Goal: Information Seeking & Learning: Check status

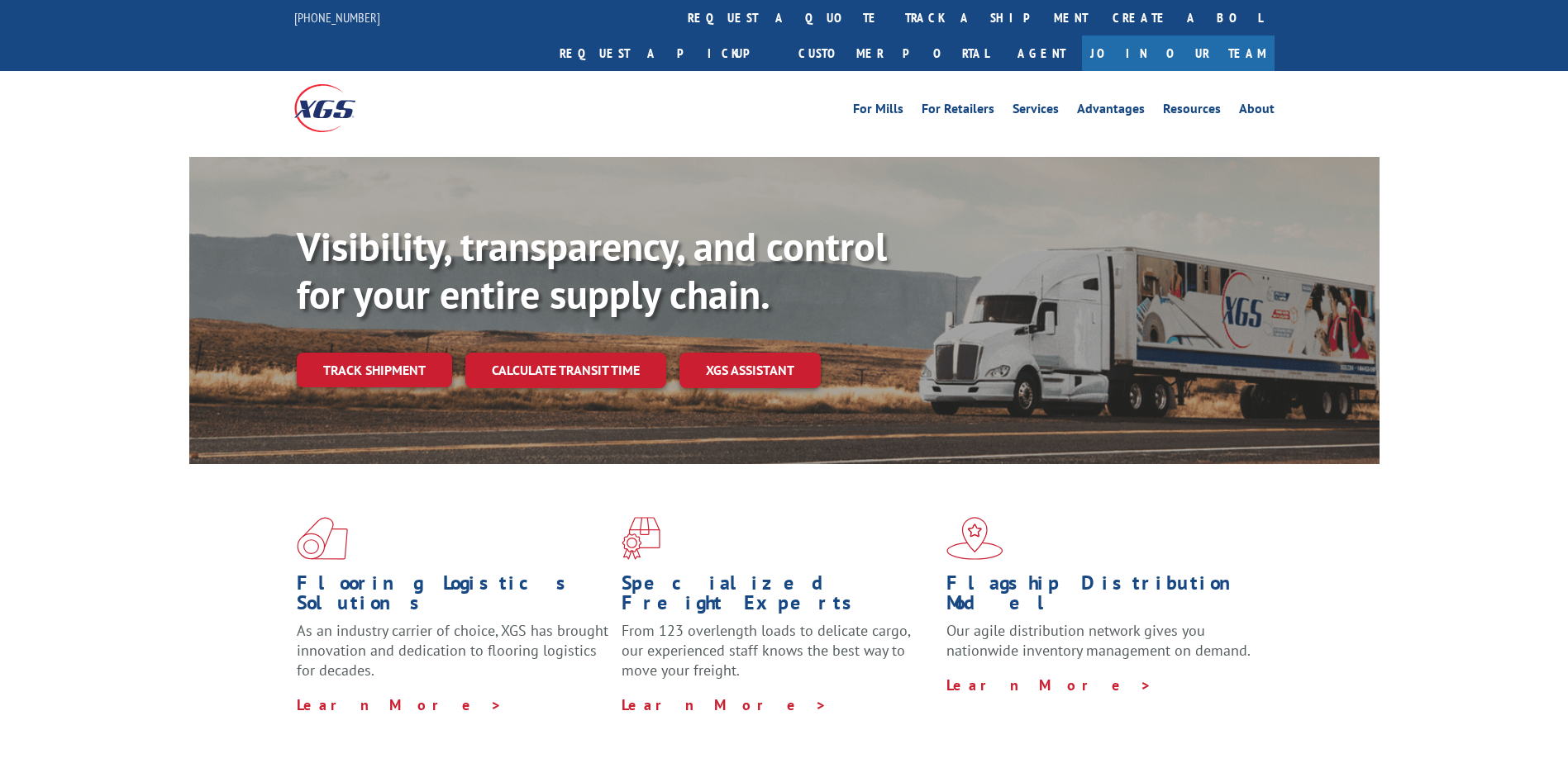
click at [400, 356] on div "Visibility, transparency, and control for your entire supply chain. Track shipm…" at bounding box center [838, 338] width 1082 height 230
click at [405, 353] on link "Track shipment" at bounding box center [374, 370] width 156 height 35
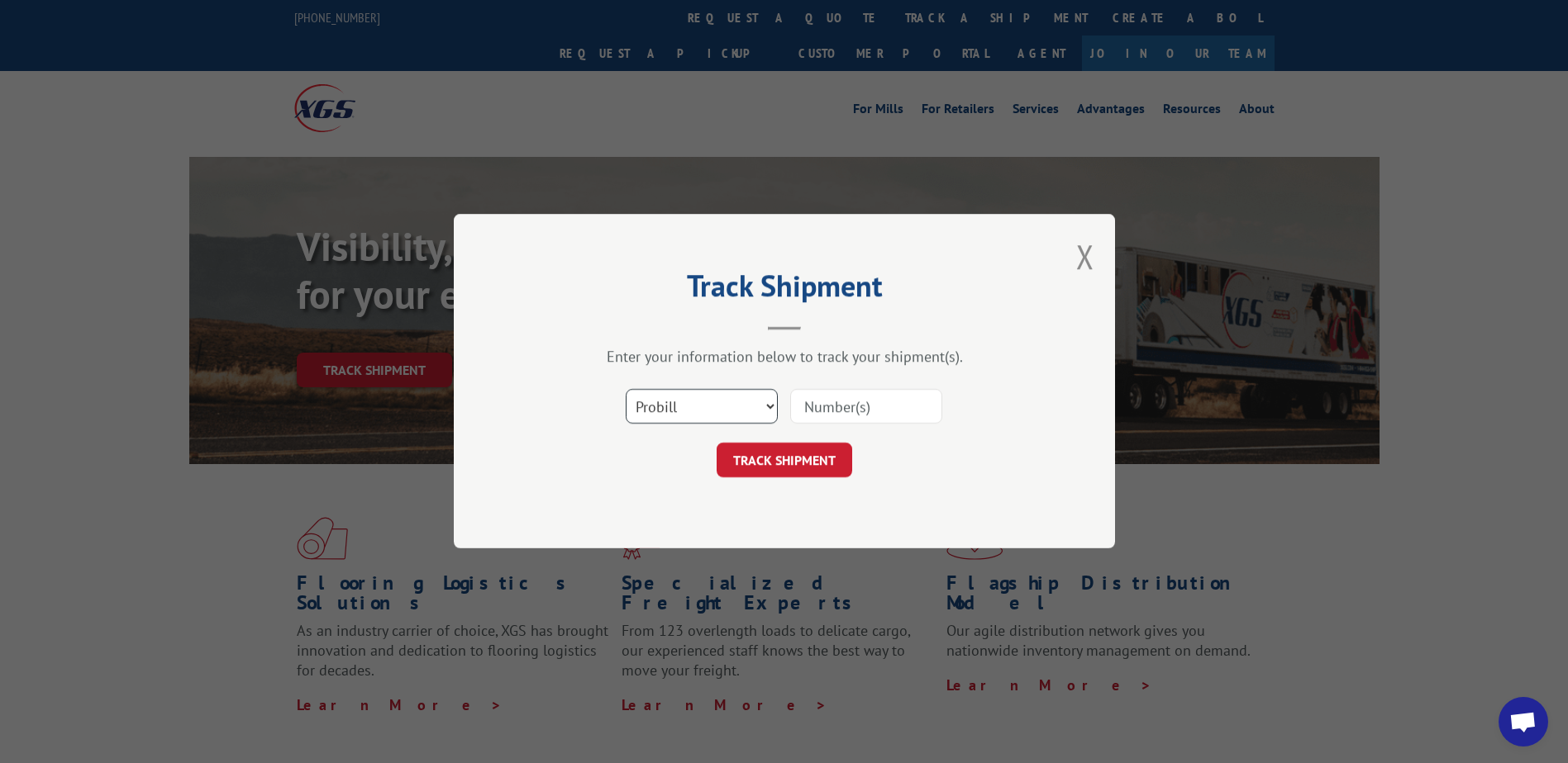
click at [665, 403] on select "Select category... Probill BOL PO" at bounding box center [701, 407] width 152 height 35
select select "bol"
click at [625, 390] on select "Select category... Probill BOL PO" at bounding box center [701, 407] width 152 height 35
click at [833, 406] on input at bounding box center [865, 407] width 152 height 35
type input "362123"
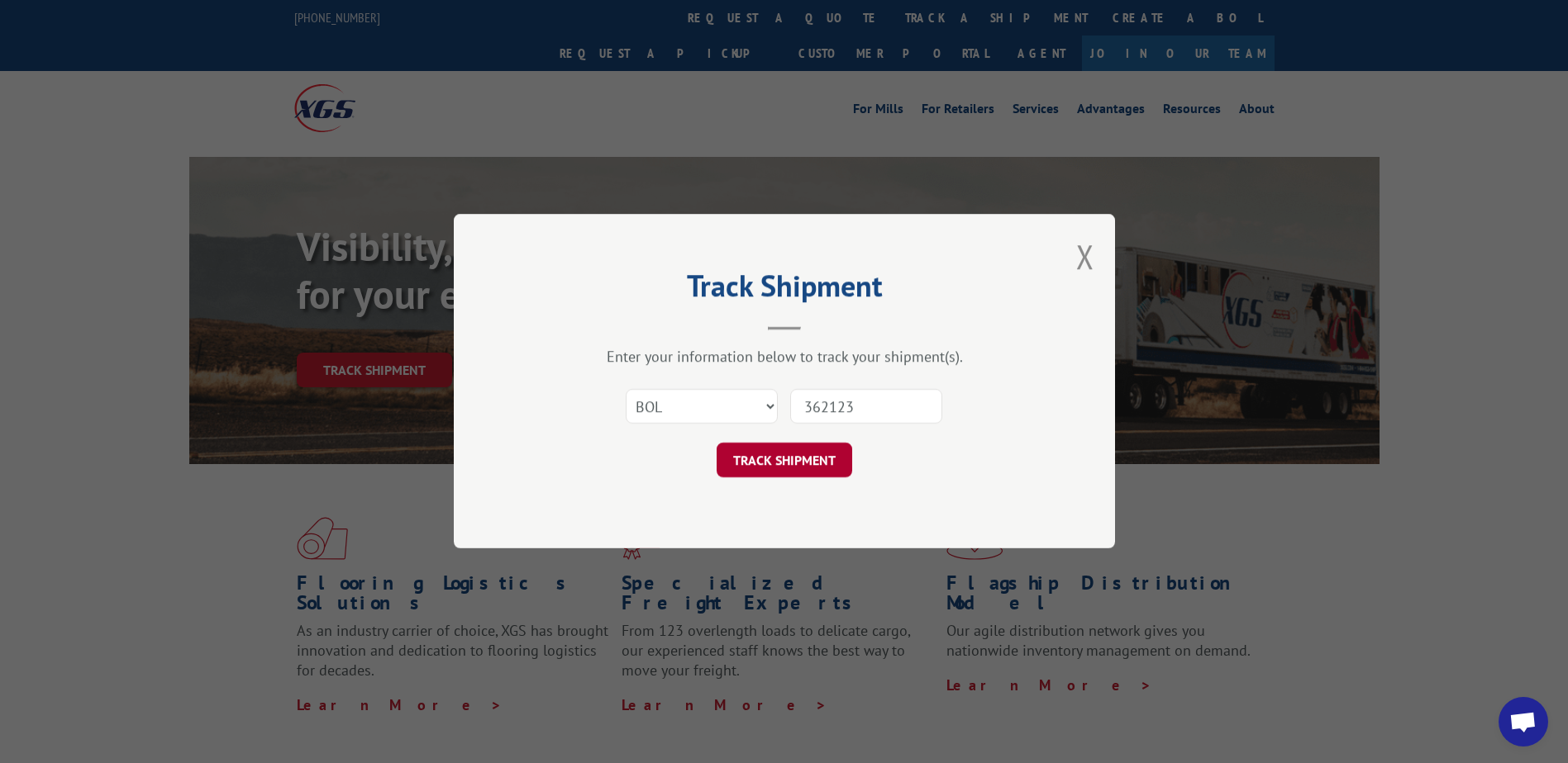
click at [802, 454] on button "TRACK SHIPMENT" at bounding box center [784, 461] width 135 height 35
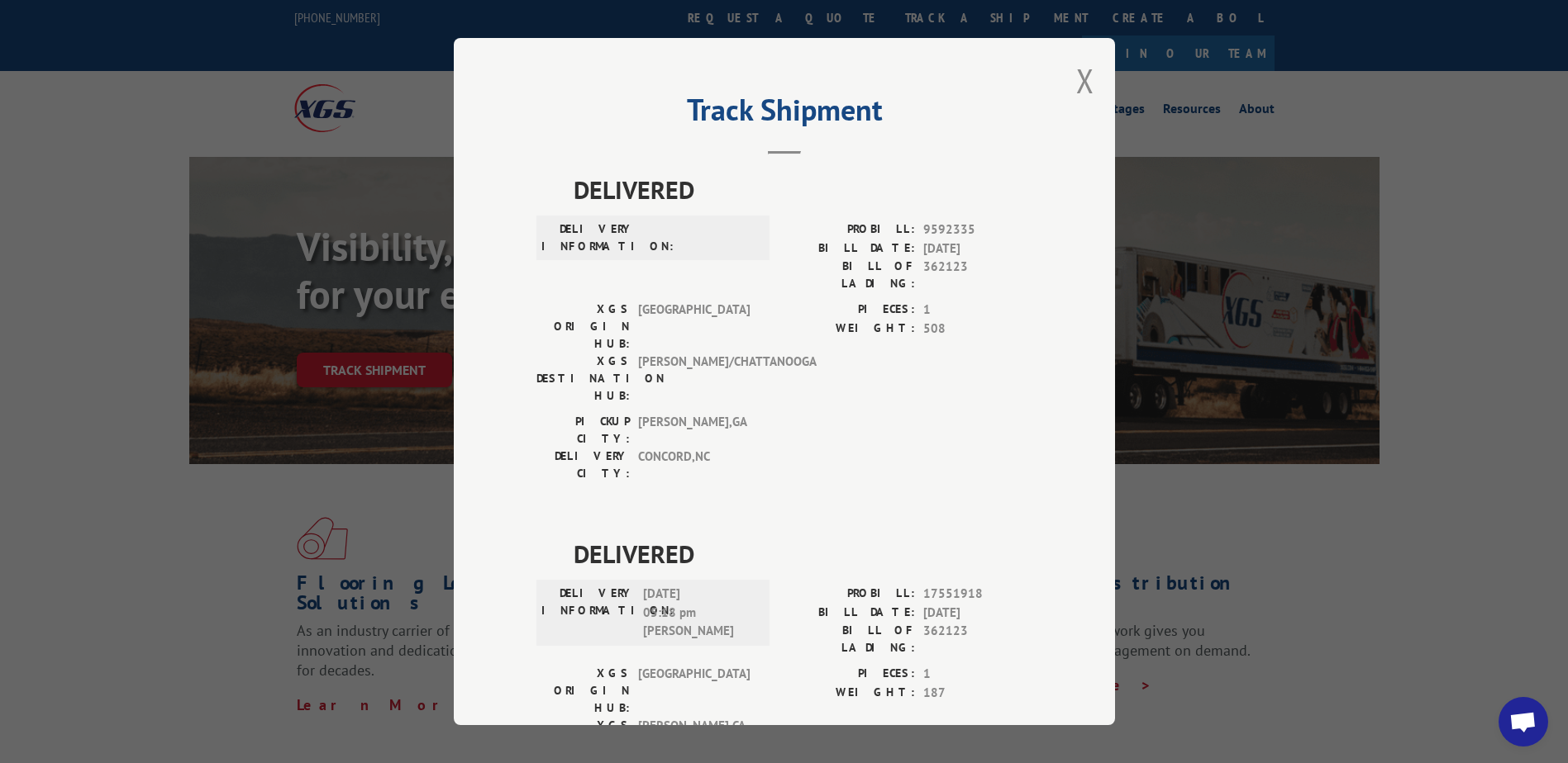
scroll to position [52, 0]
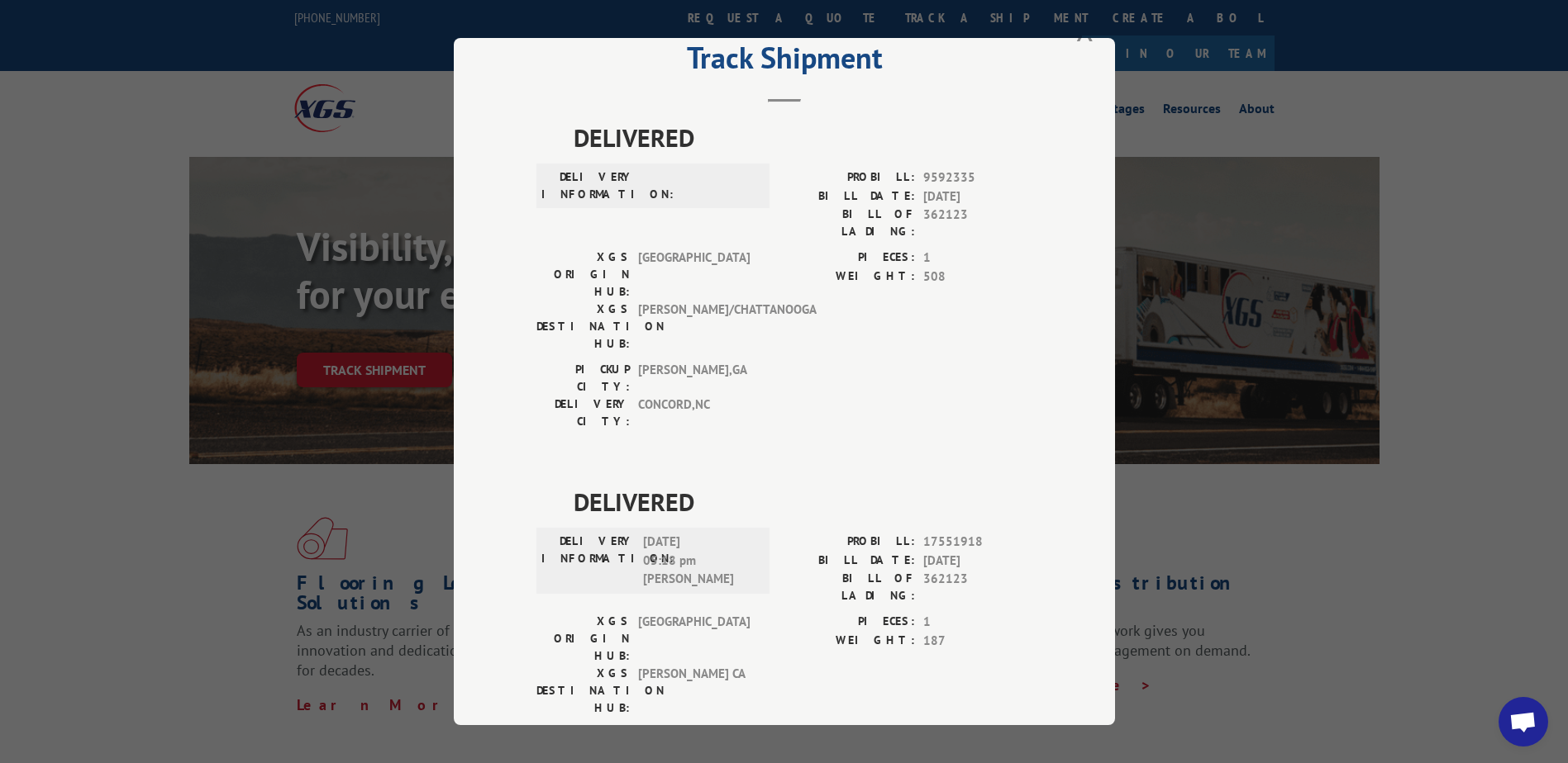
click at [734, 760] on span "[GEOGRAPHIC_DATA] , [GEOGRAPHIC_DATA]" at bounding box center [693, 777] width 111 height 35
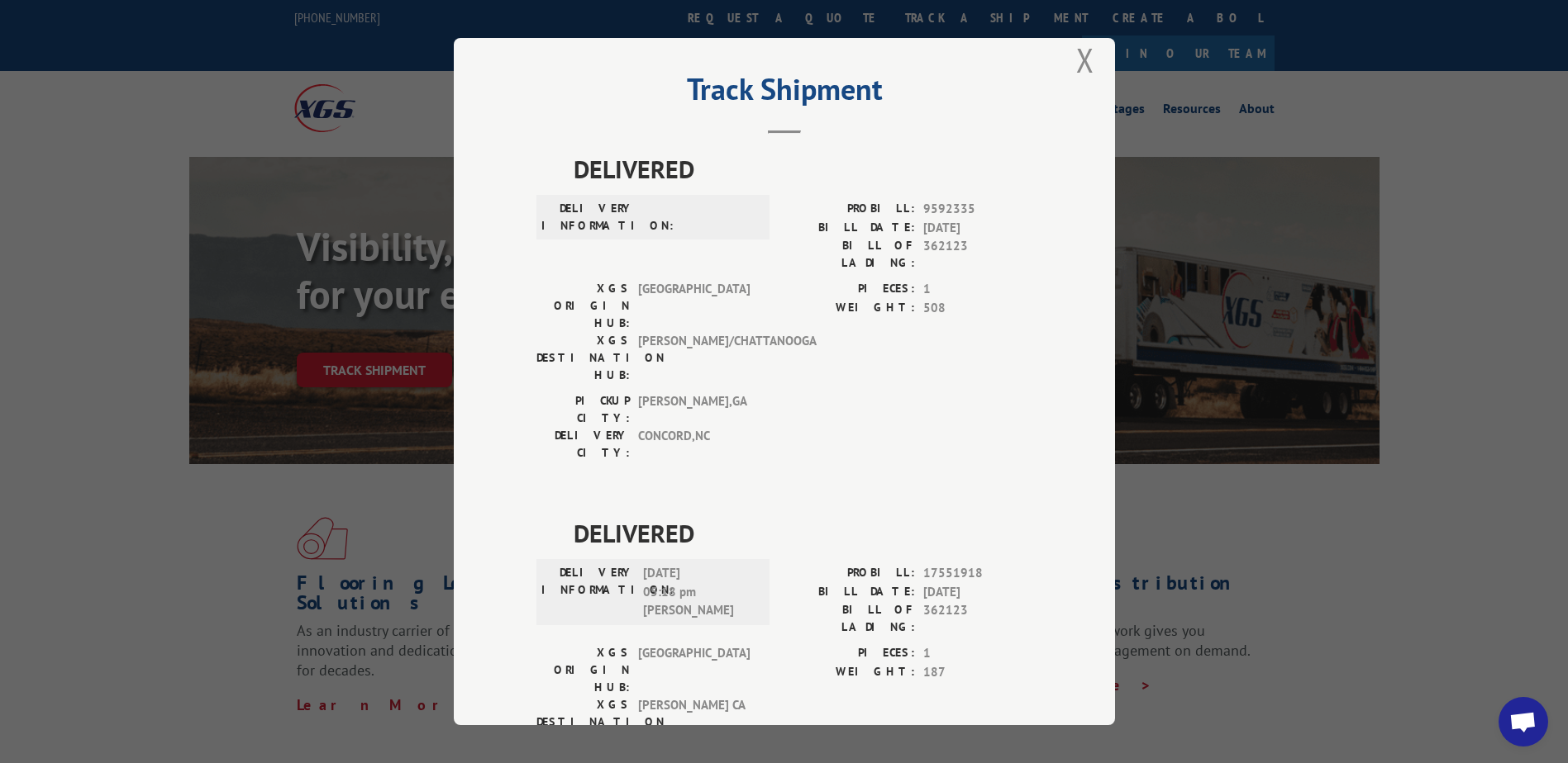
scroll to position [0, 0]
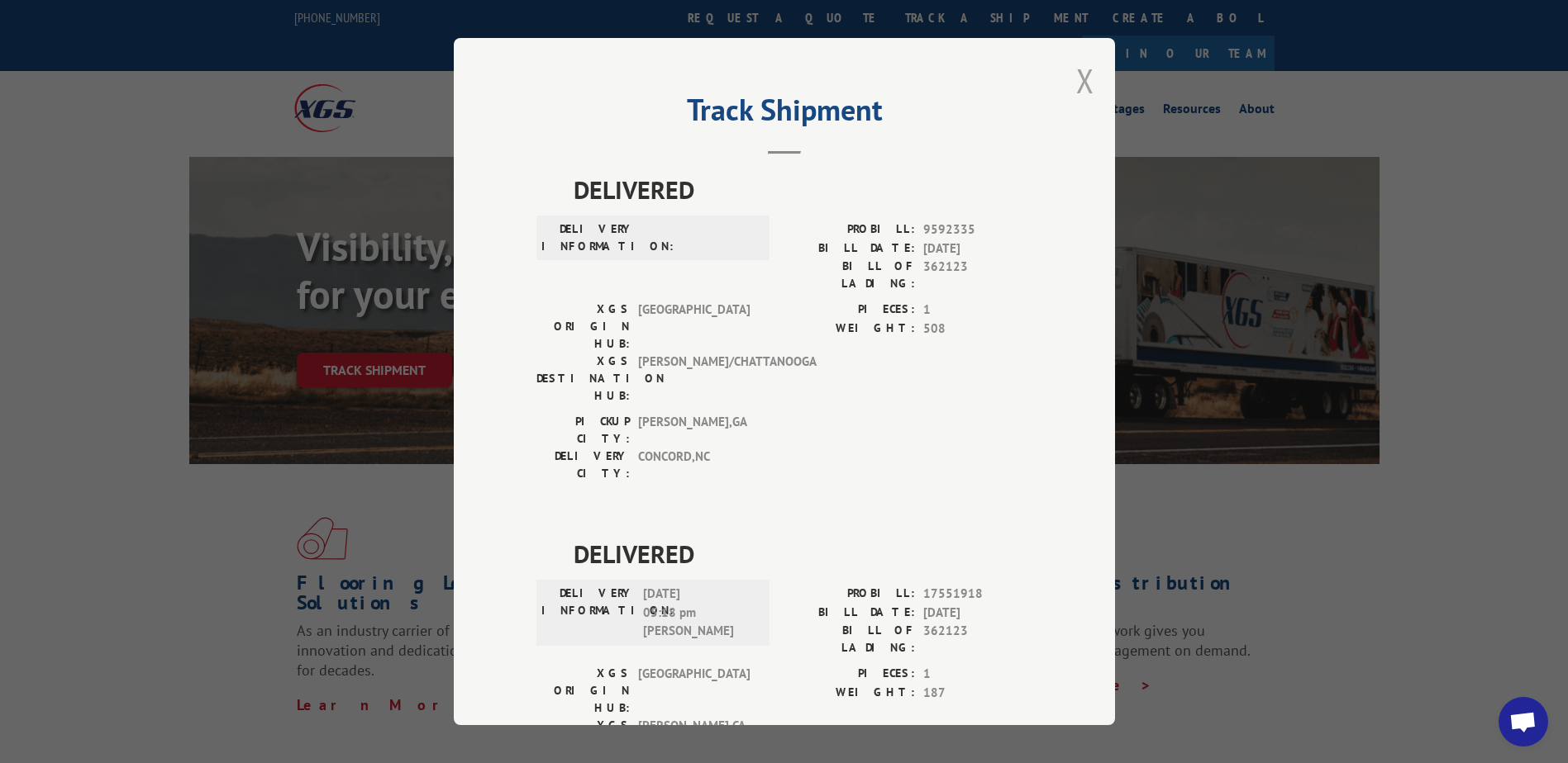
click at [1076, 81] on button "Close modal" at bounding box center [1085, 80] width 18 height 44
